Goal: Find specific page/section: Find specific page/section

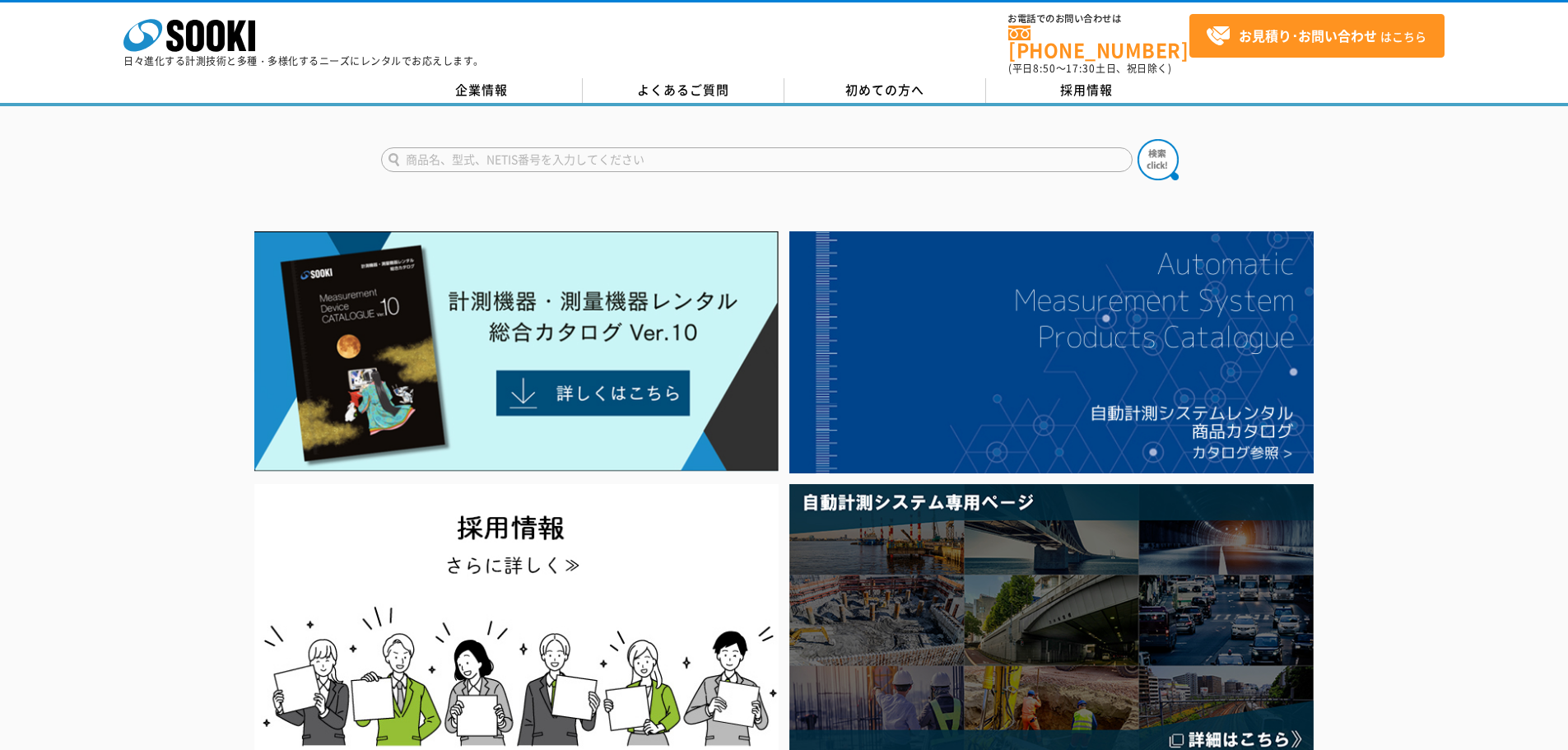
click at [648, 158] on input "text" at bounding box center [757, 160] width 752 height 24
type input "直視カメラ"
click at [1137, 139] on button at bounding box center [1157, 159] width 41 height 41
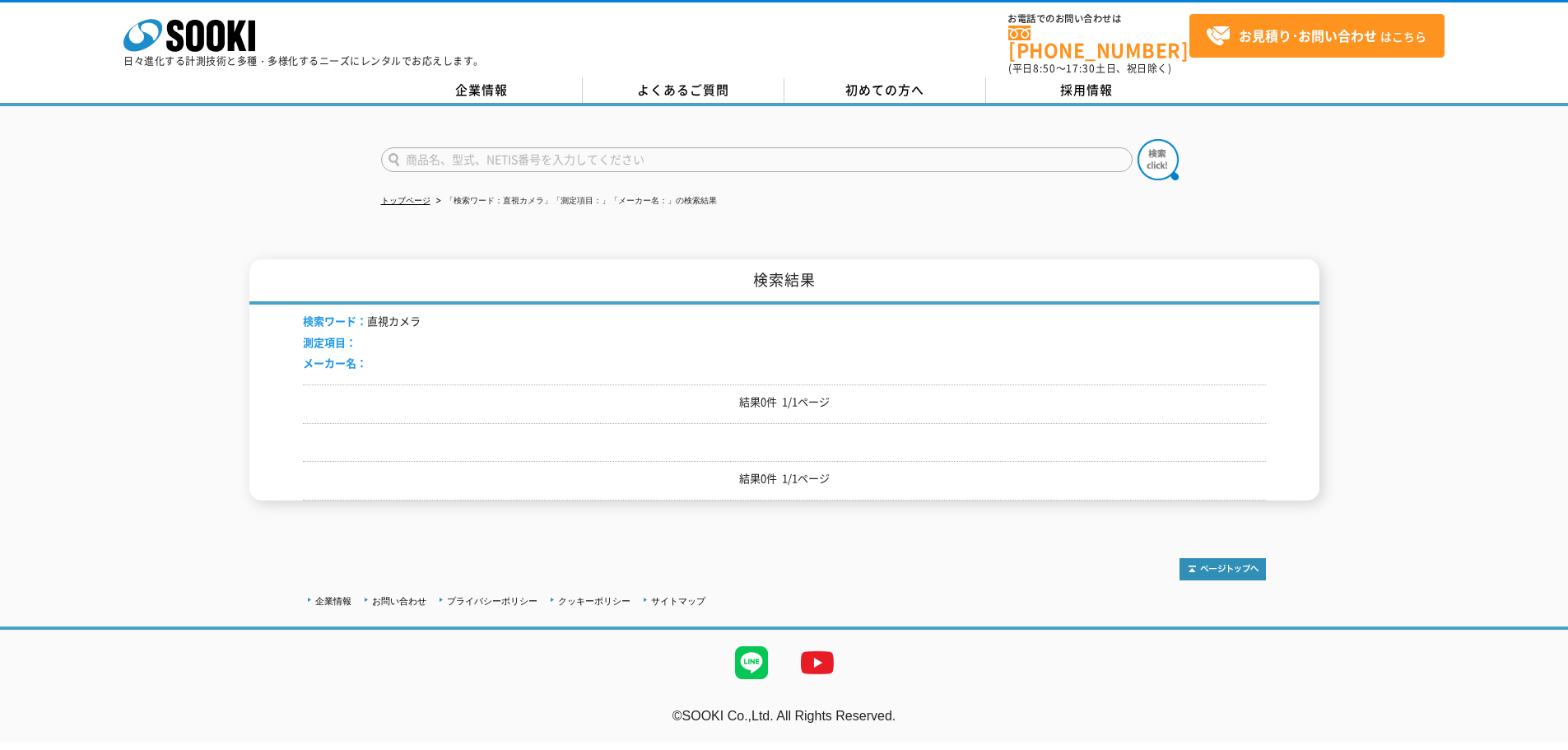
click at [437, 159] on input "text" at bounding box center [757, 160] width 752 height 24
type input "カメラ"
click at [1137, 139] on button at bounding box center [1157, 159] width 41 height 41
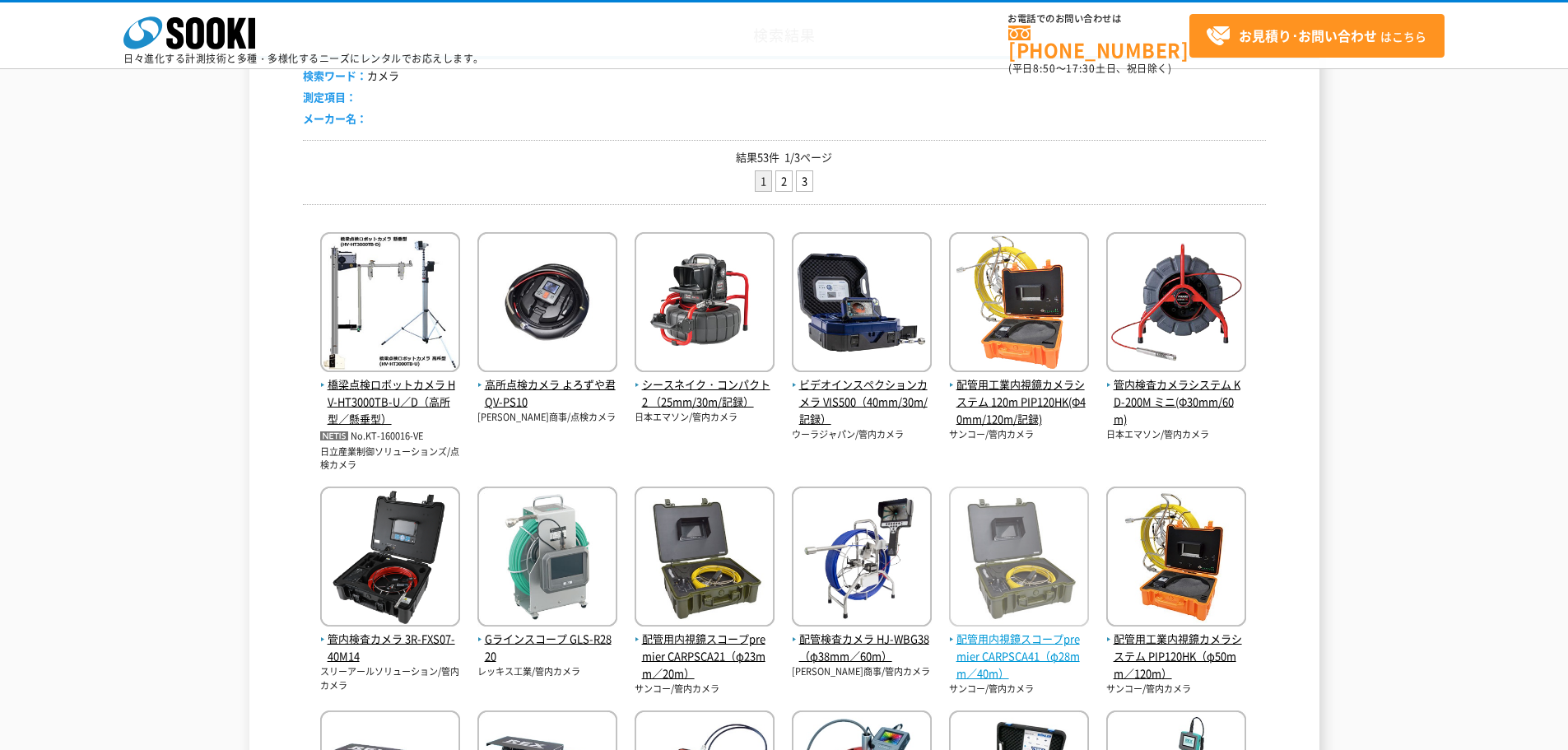
scroll to position [165, 0]
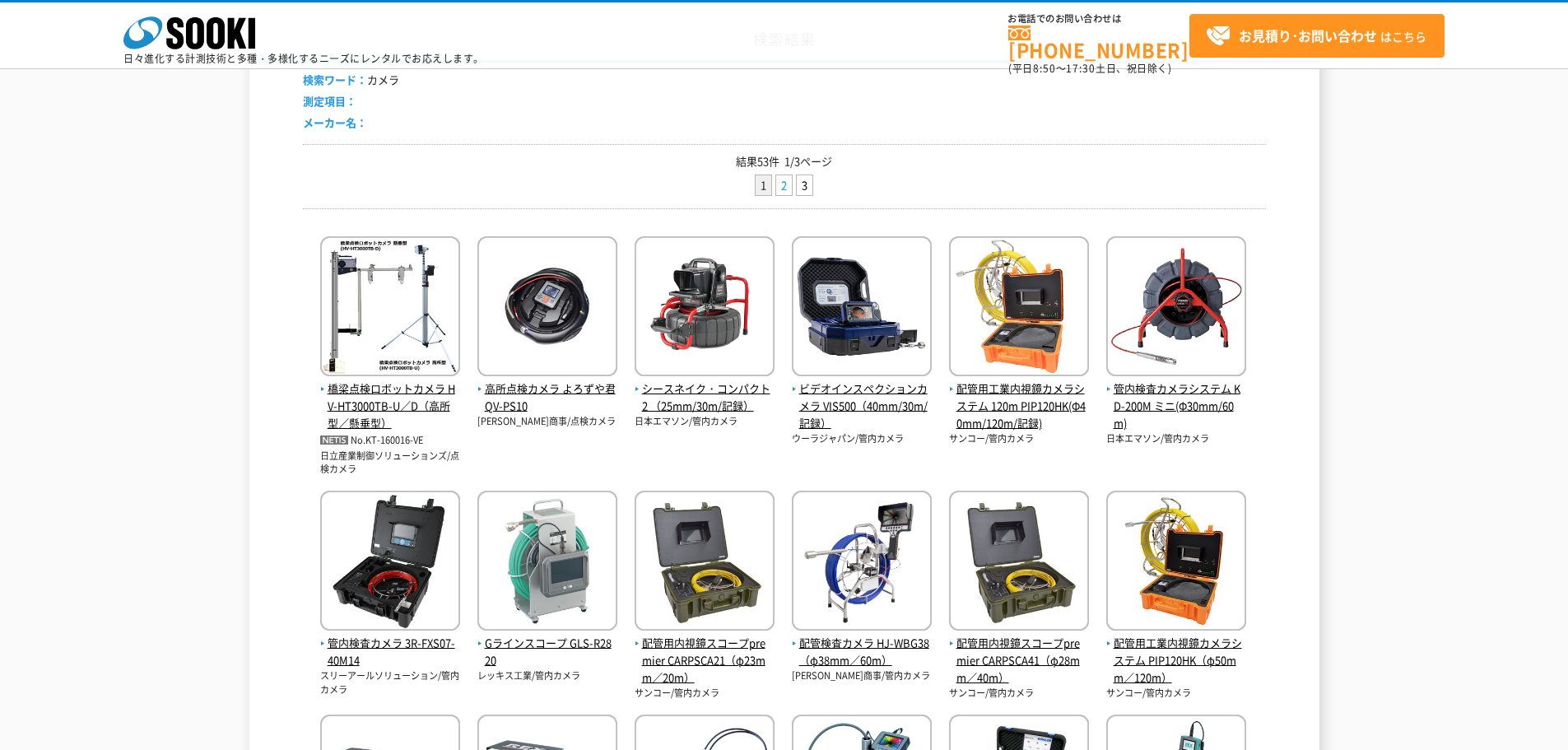
click at [778, 182] on link "2" at bounding box center [784, 186] width 16 height 21
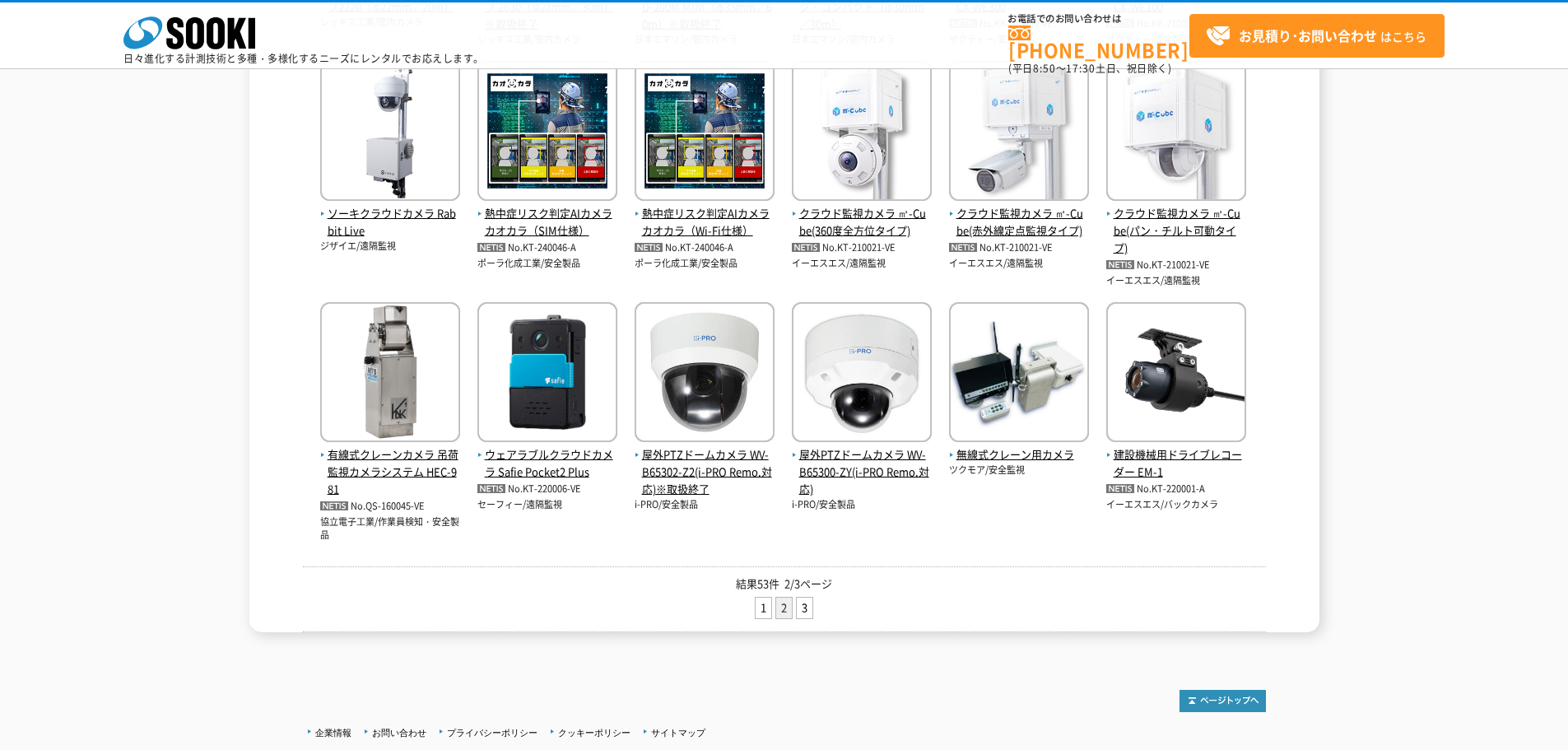
scroll to position [576, 0]
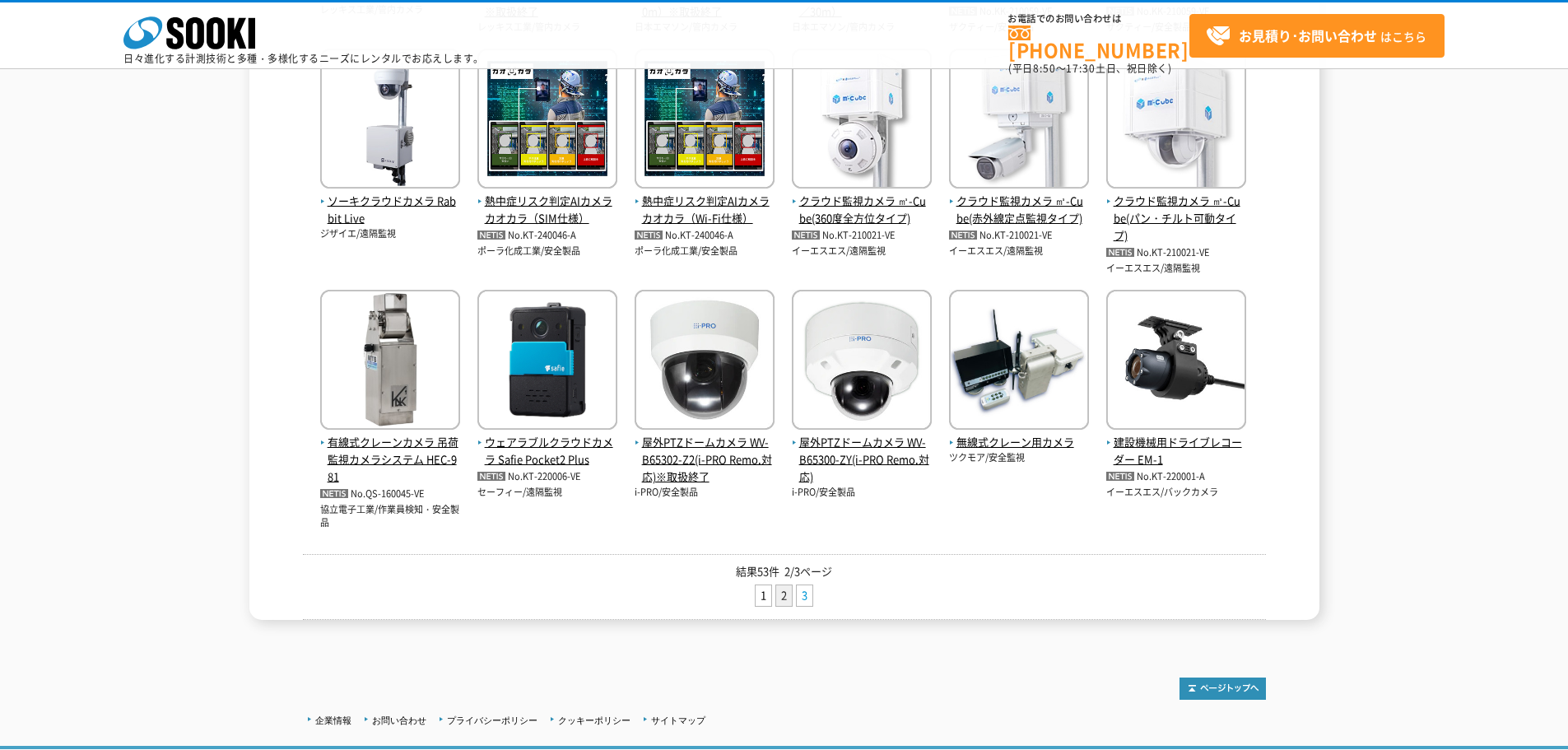
click at [800, 595] on link "3" at bounding box center [805, 595] width 16 height 21
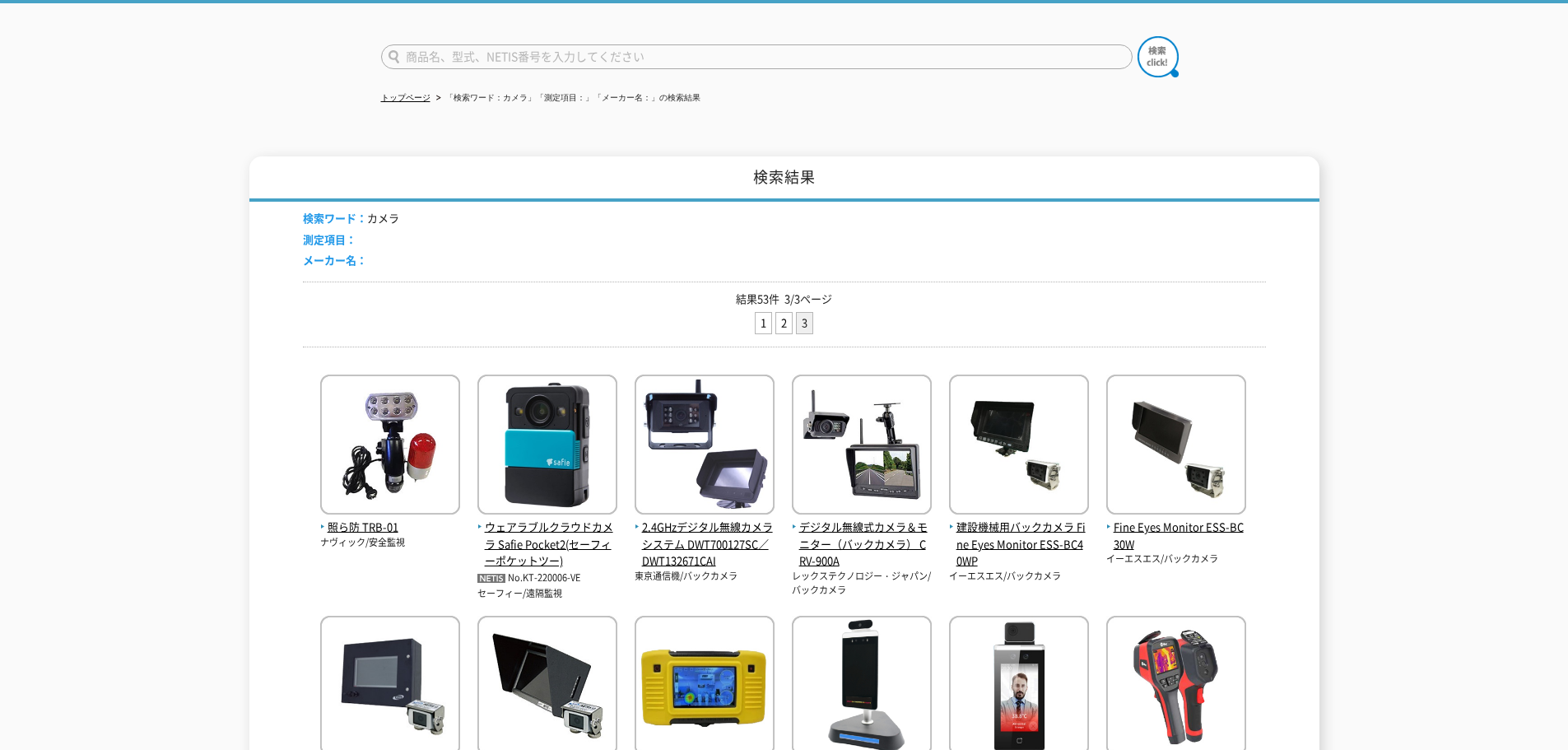
scroll to position [82, 0]
